Goal: Task Accomplishment & Management: Complete application form

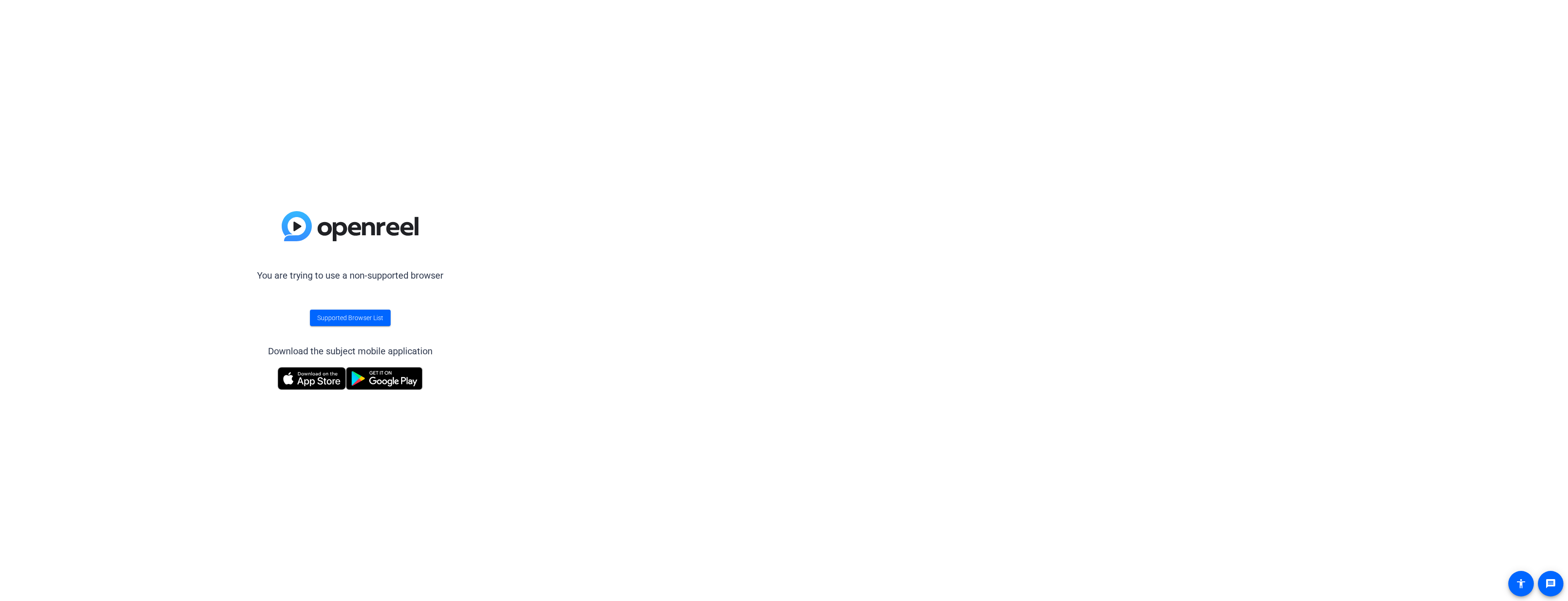
click at [48, 132] on div "You are trying to use a non-supported browser Supported Browser List Download t…" at bounding box center [350, 300] width 700 height 601
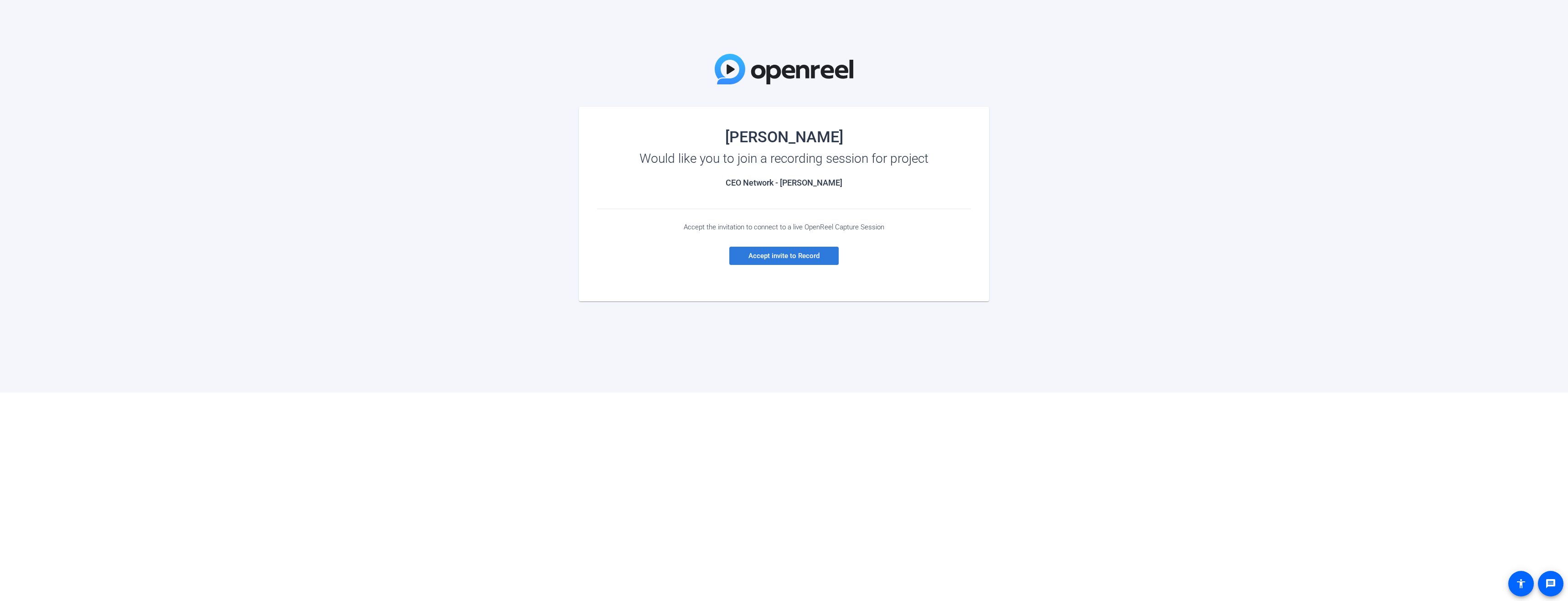
click at [785, 253] on span "Accept invite to Record" at bounding box center [784, 256] width 71 height 8
